Goal: Find specific page/section: Find specific page/section

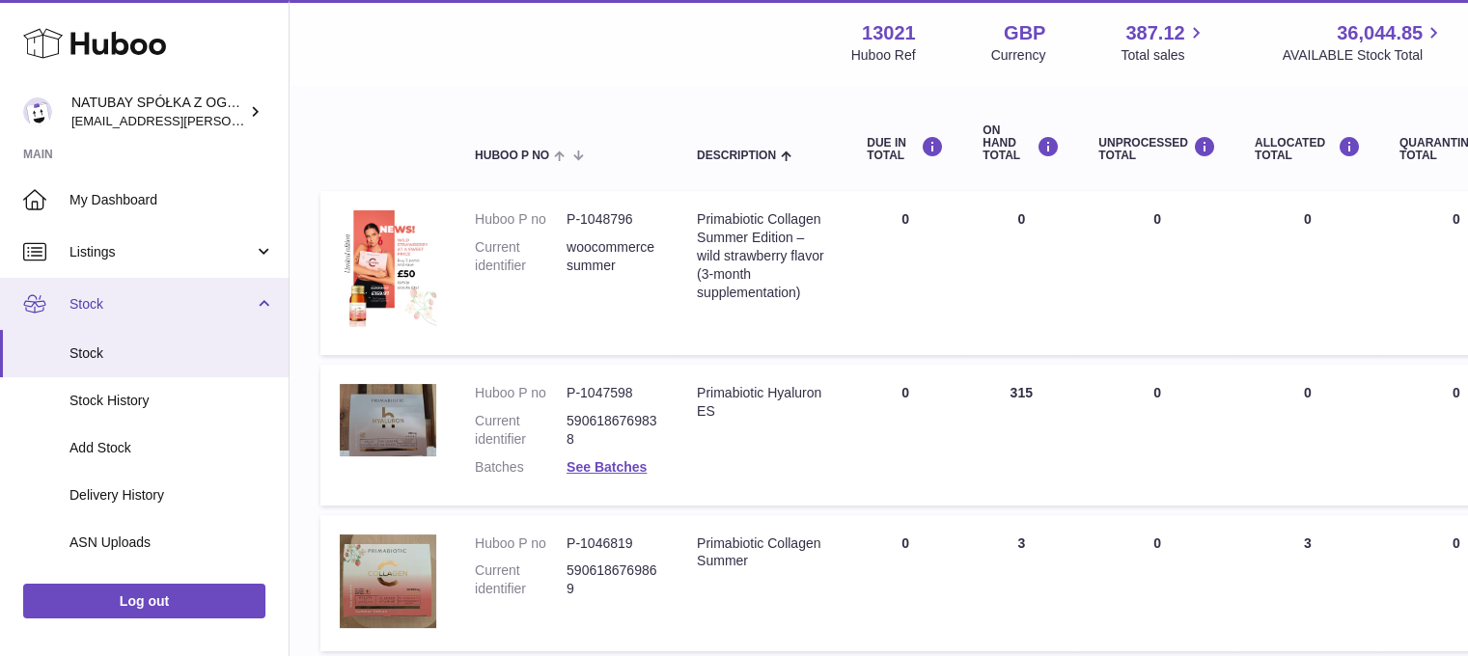
click at [166, 316] on link "Stock" at bounding box center [144, 304] width 289 height 52
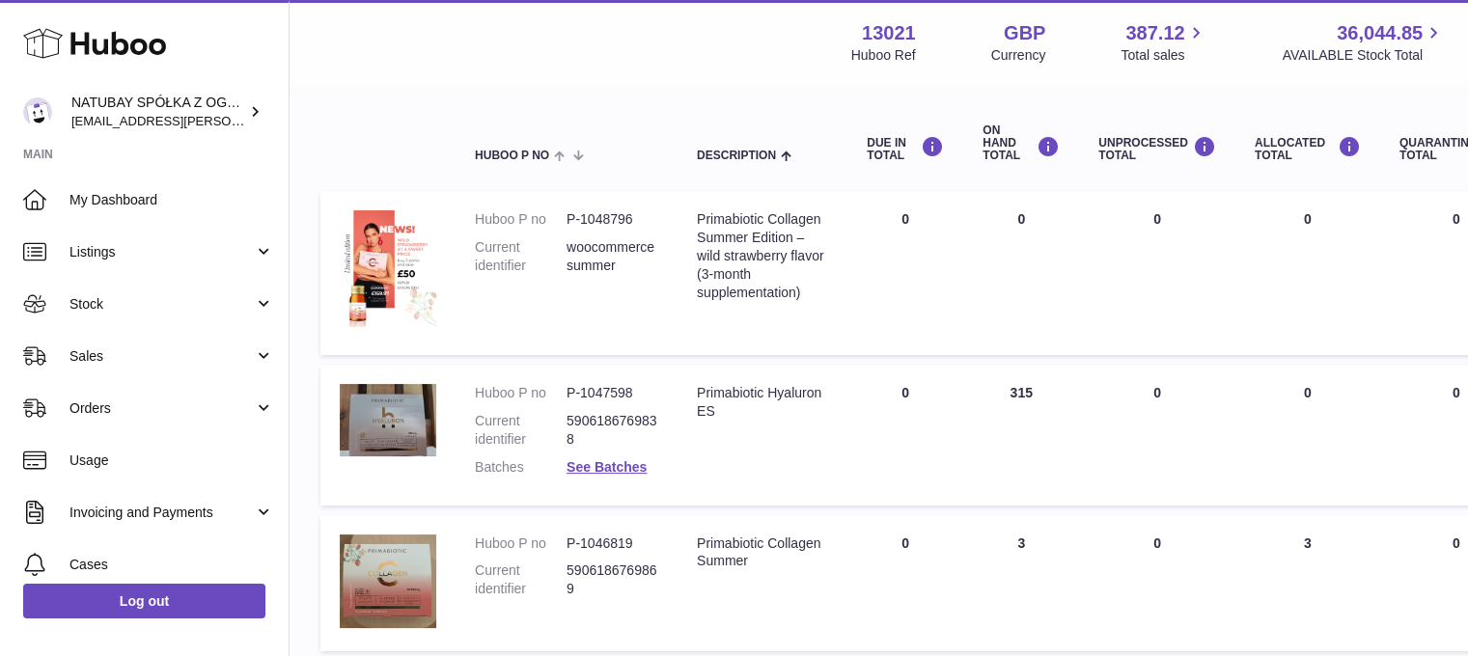
click at [155, 352] on span "Sales" at bounding box center [162, 357] width 184 height 18
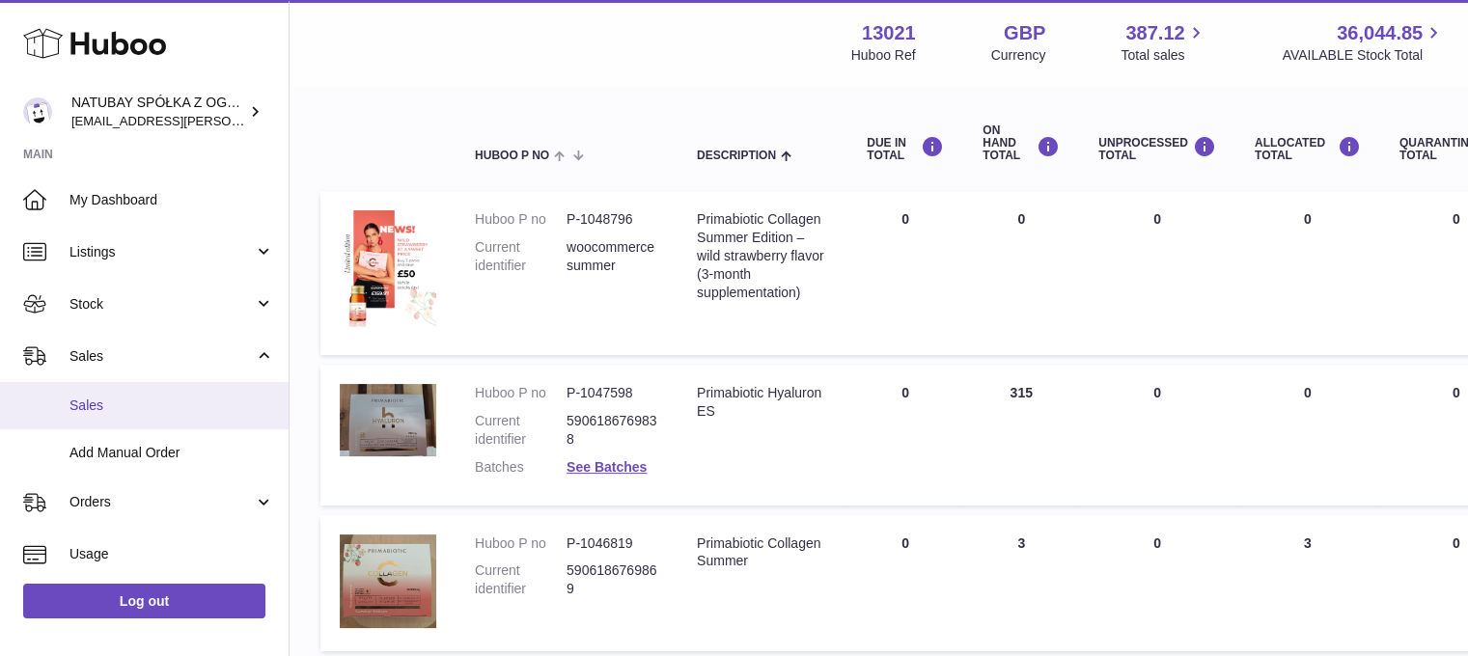
click at [151, 397] on span "Sales" at bounding box center [172, 406] width 205 height 18
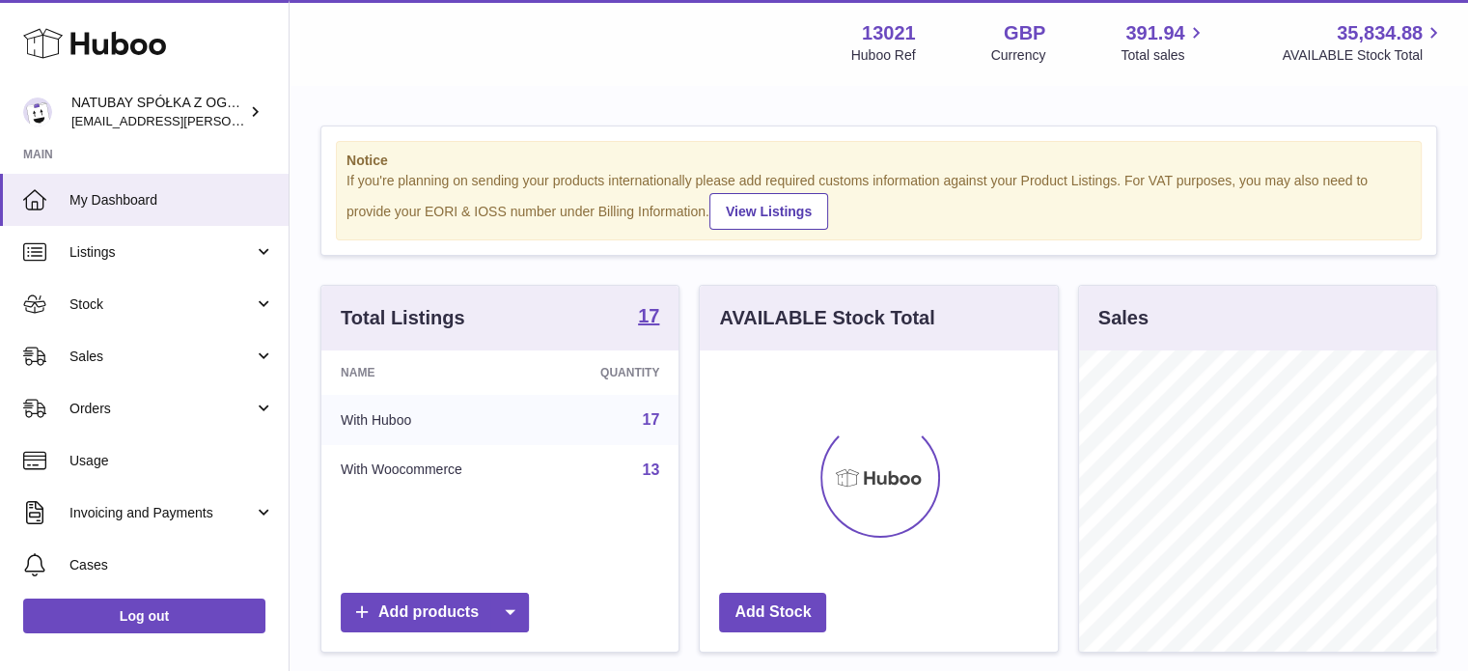
scroll to position [301, 358]
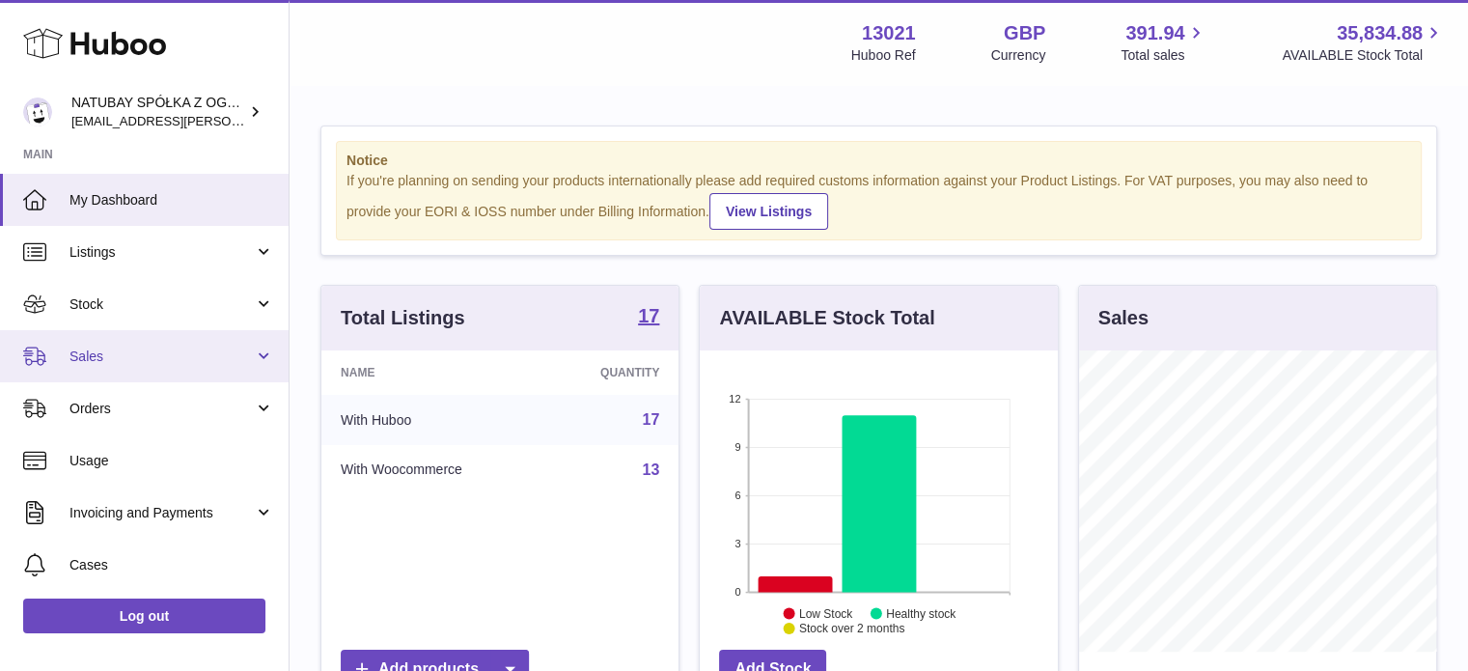
click at [186, 352] on span "Sales" at bounding box center [162, 357] width 184 height 18
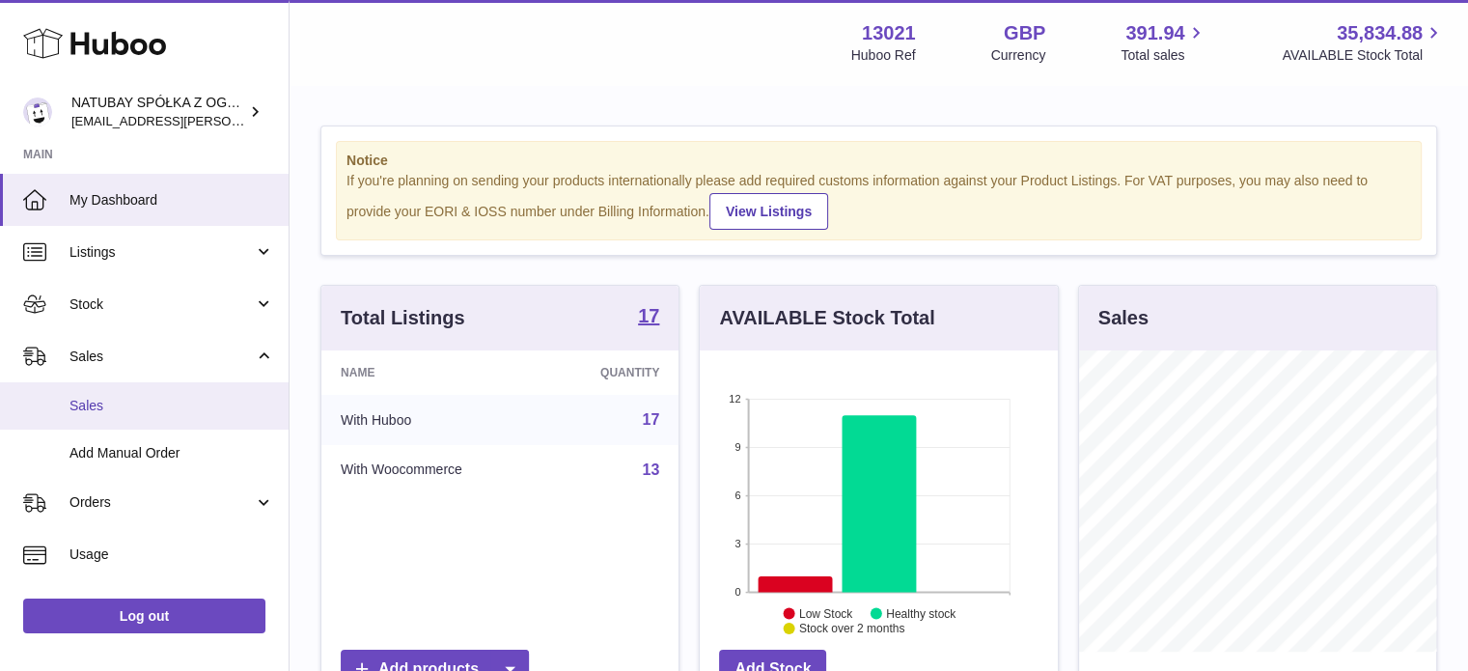
click at [165, 413] on span "Sales" at bounding box center [172, 406] width 205 height 18
